Goal: Task Accomplishment & Management: Manage account settings

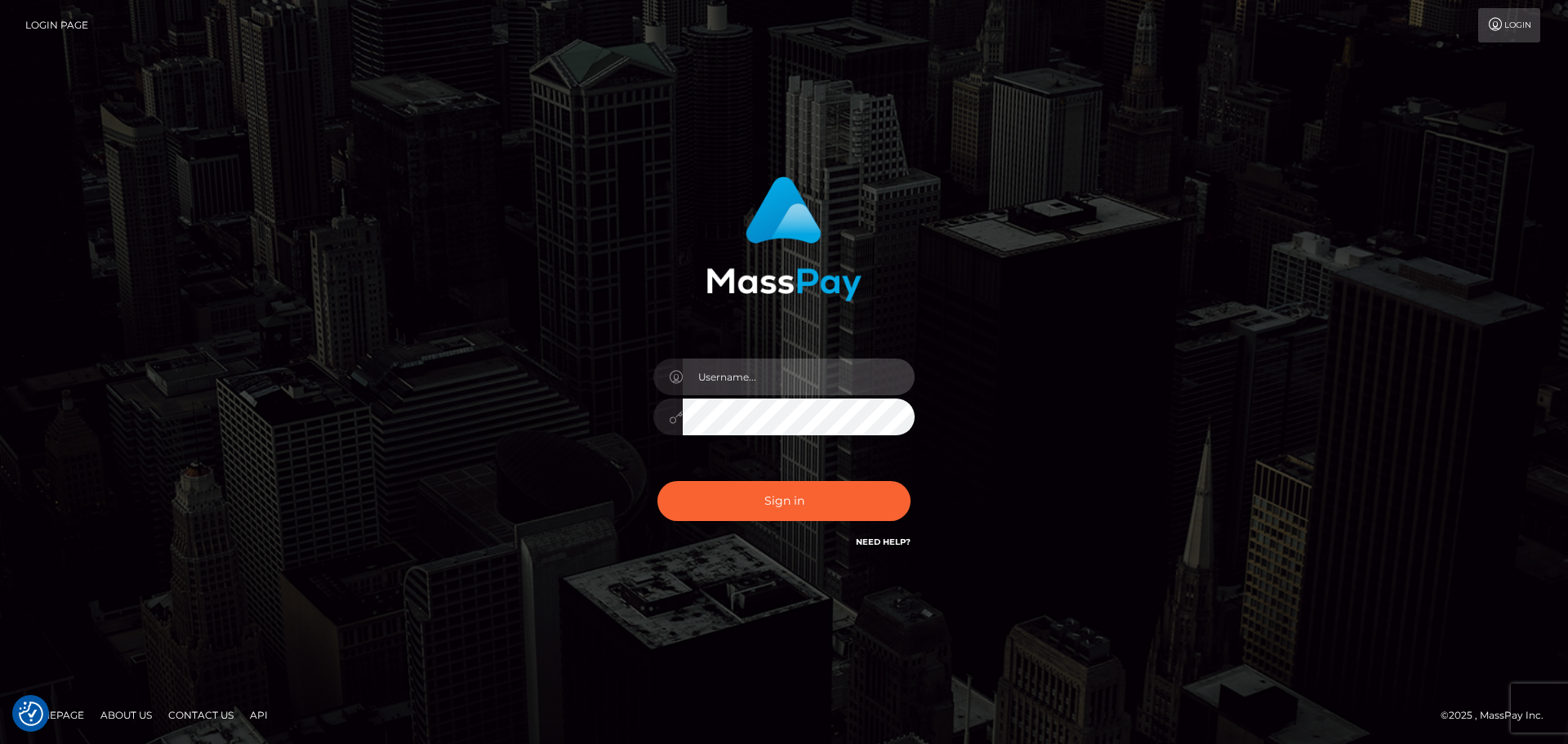
click at [758, 382] on input "text" at bounding box center [799, 377] width 232 height 37
click at [0, 743] on com-1password-button at bounding box center [0, 744] width 0 height 0
type input "dawson.throne"
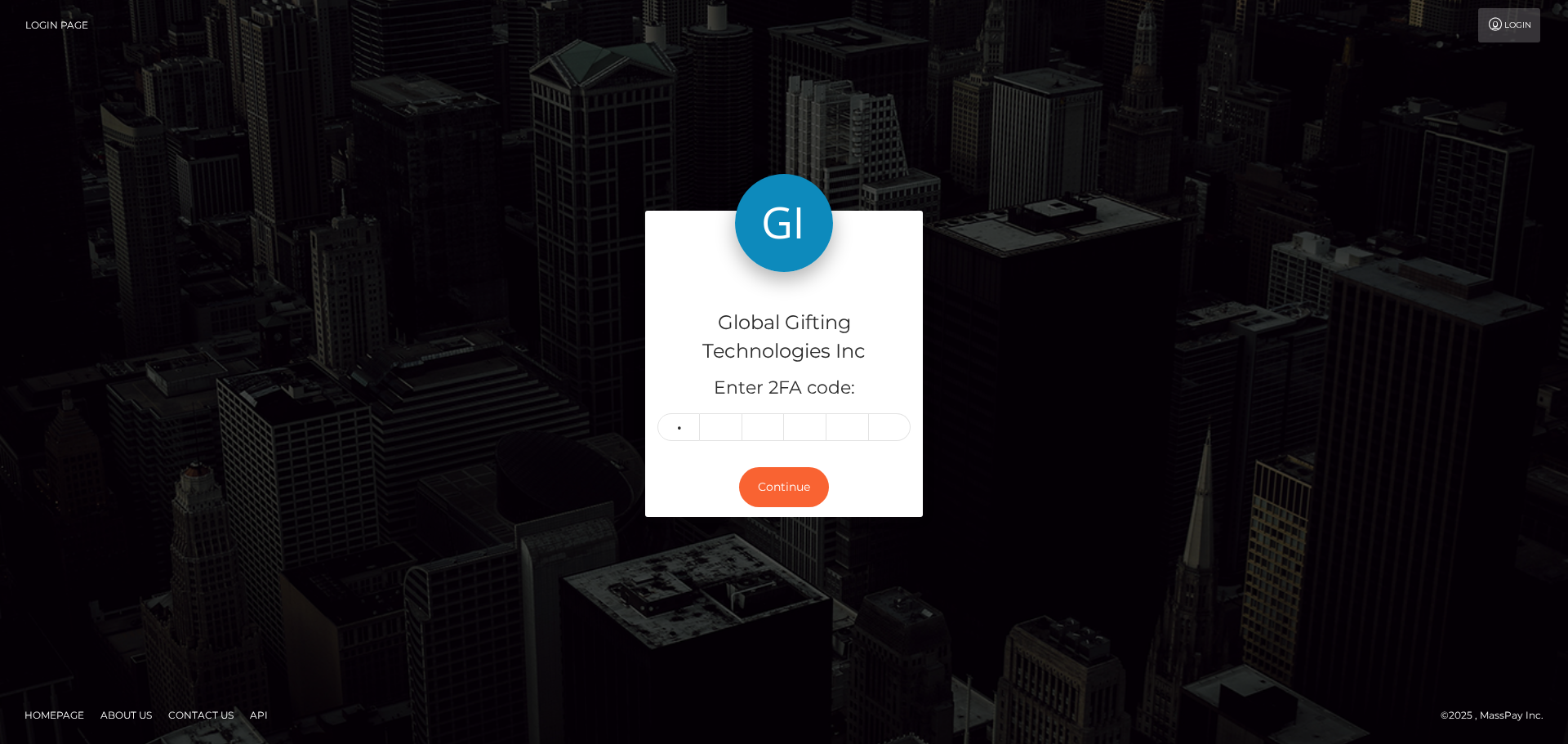
type input "5"
type input "3"
type input "5"
type input "9"
type input "3"
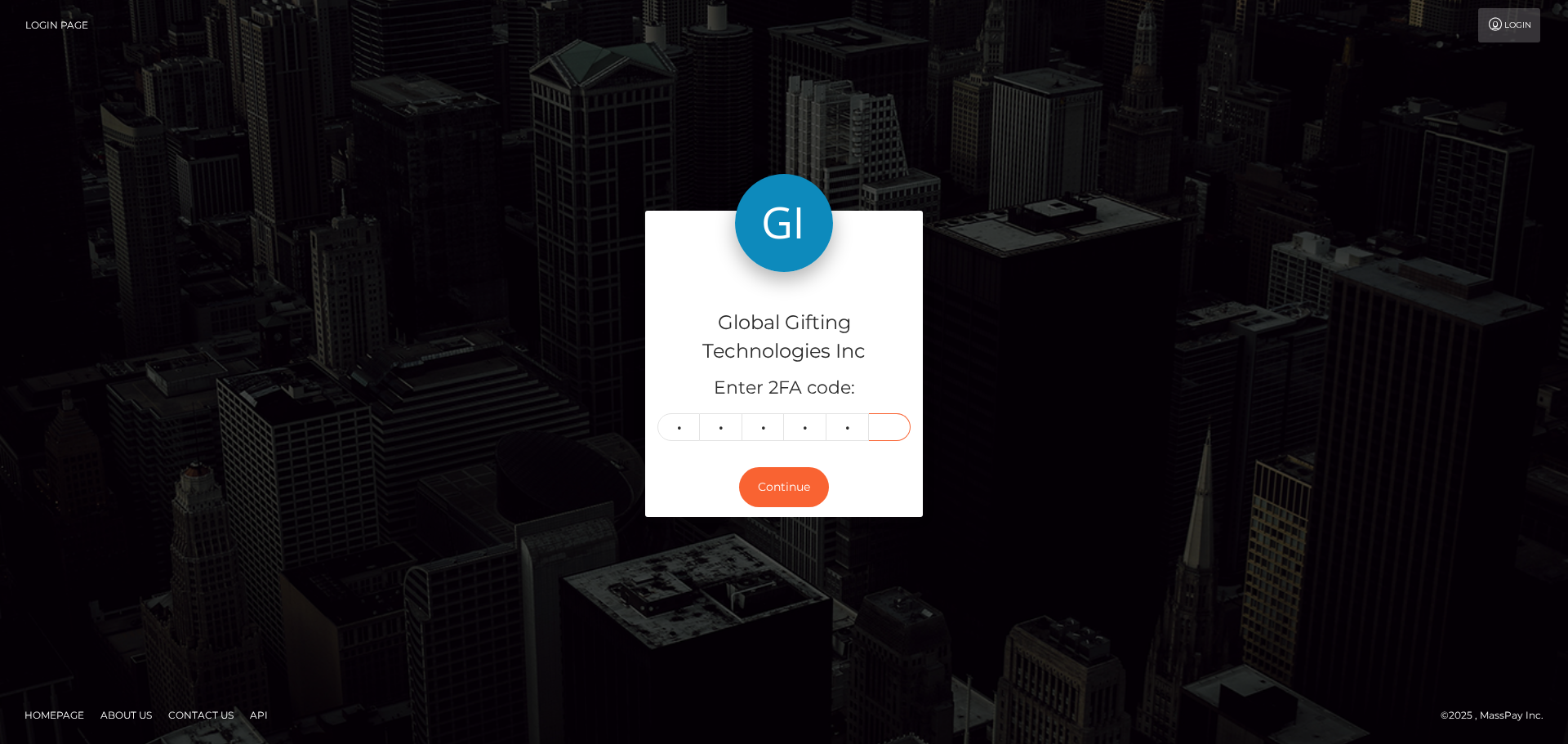
type input "1"
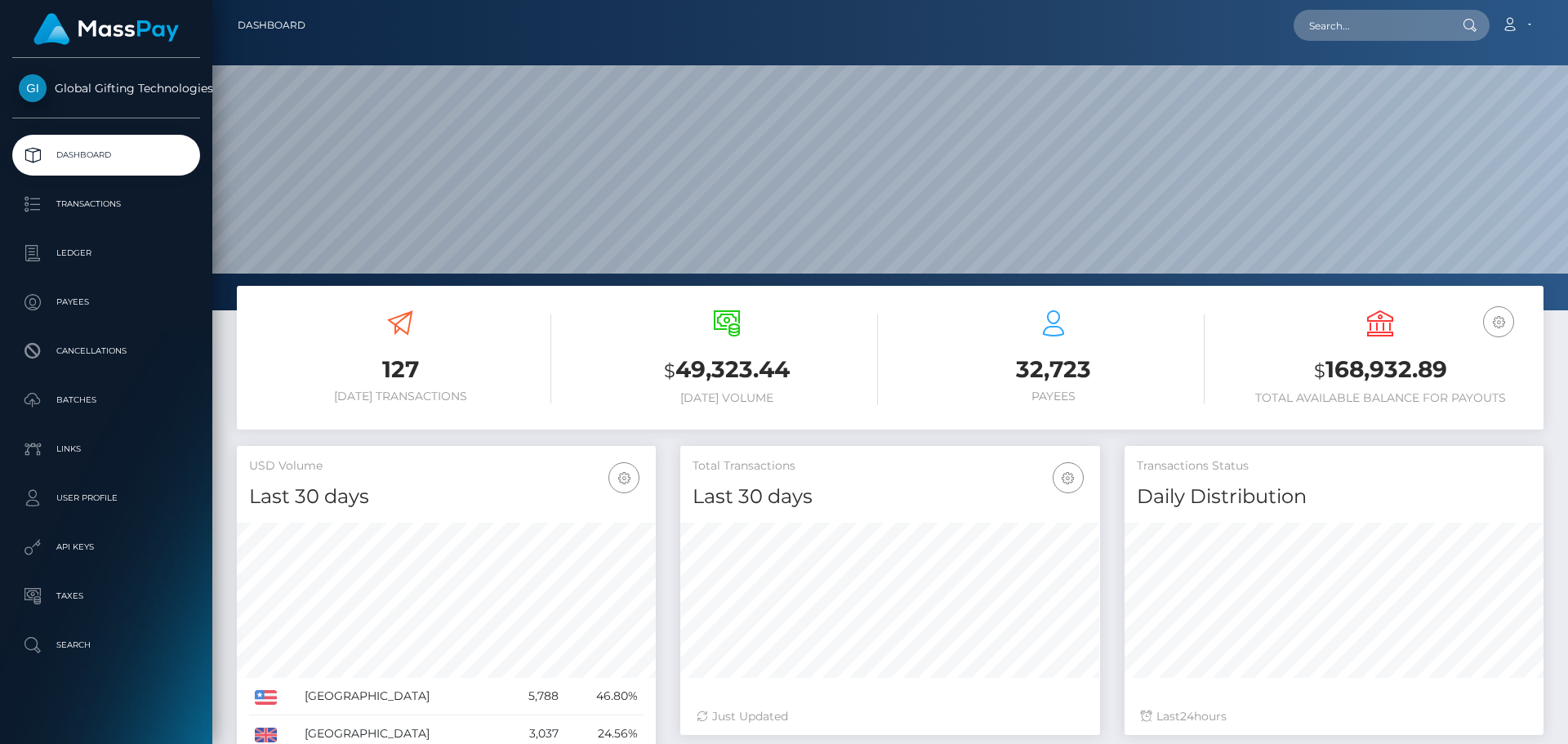
scroll to position [290, 420]
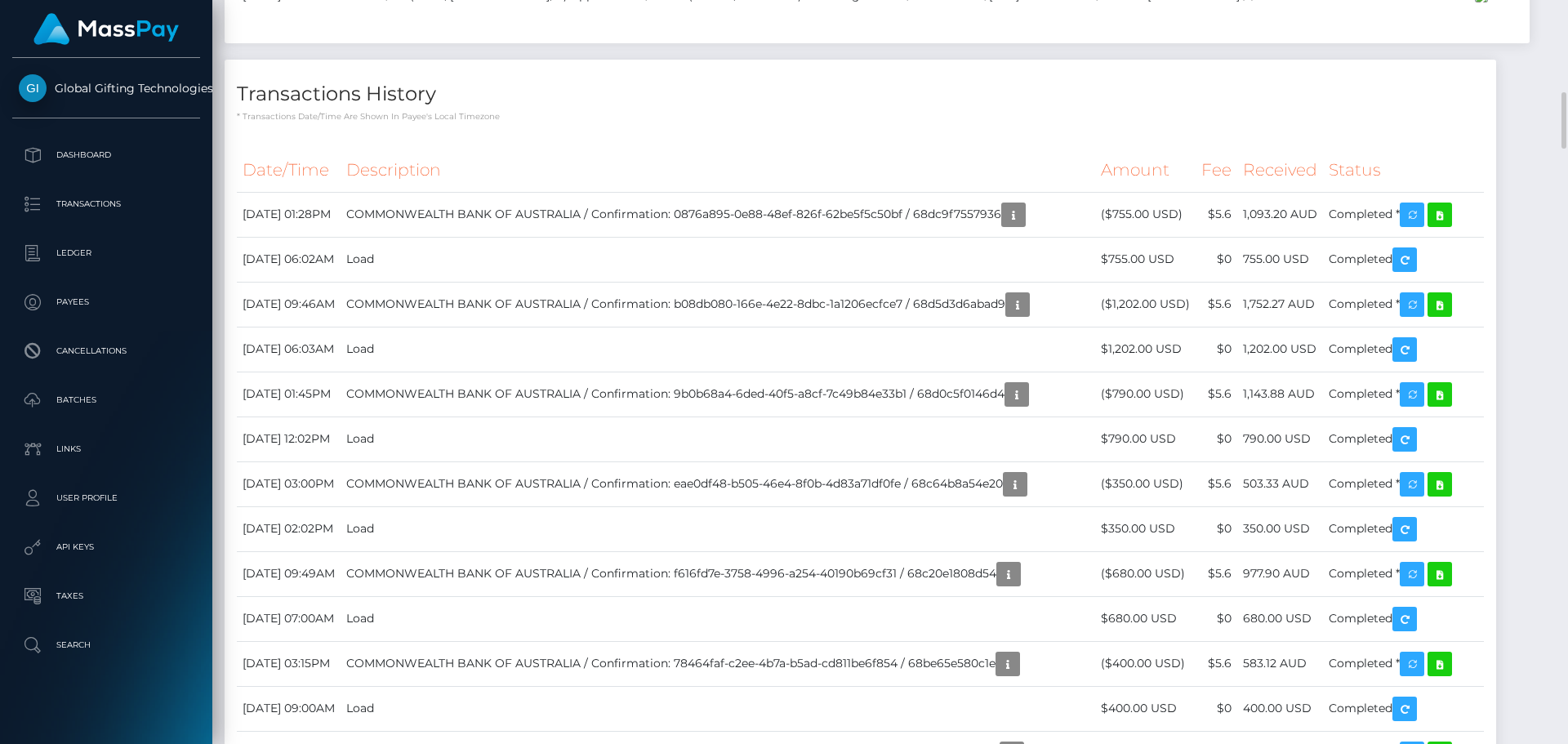
scroll to position [2451, 0]
